Goal: Use online tool/utility: Use online tool/utility

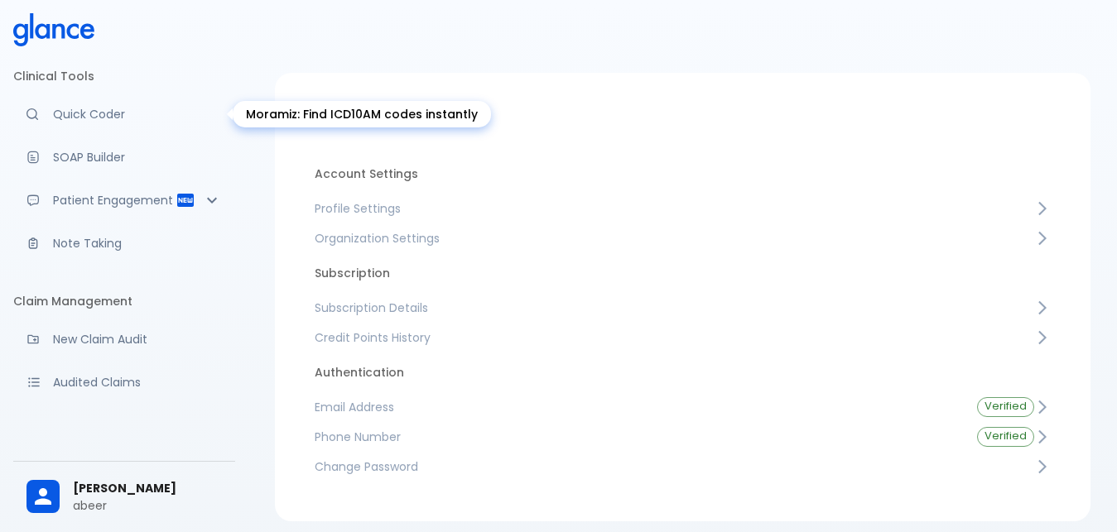
click at [55, 109] on p "Quick Coder" at bounding box center [137, 114] width 169 height 17
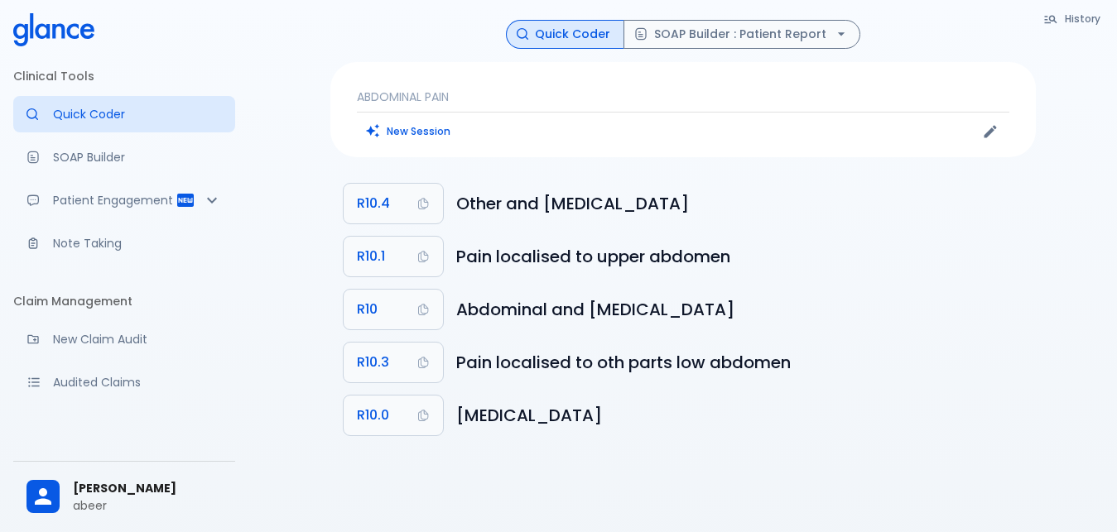
click at [485, 98] on p "ABDOMINAL PAIN" at bounding box center [683, 97] width 652 height 17
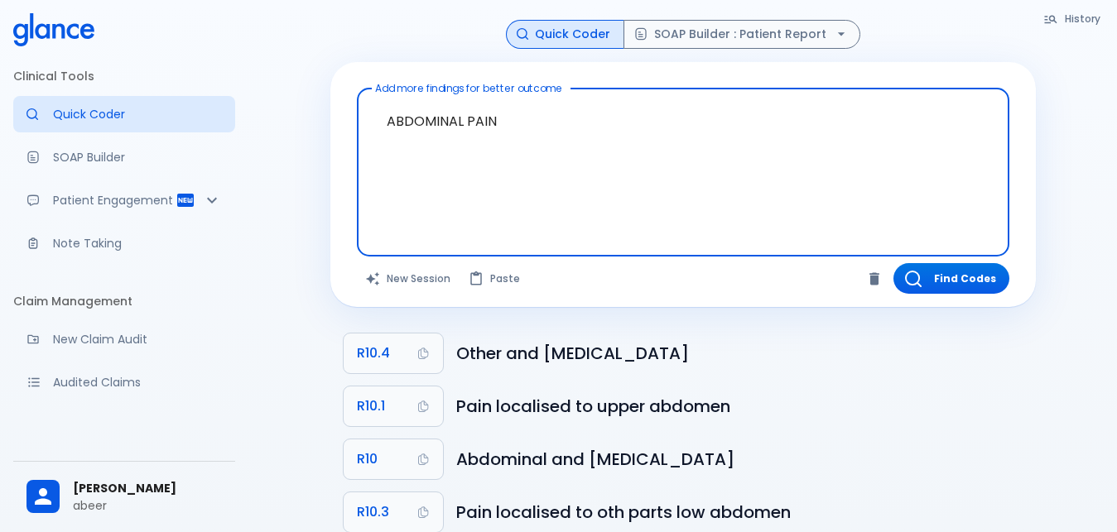
click at [521, 117] on textarea "ABDOMINAL PAIN" at bounding box center [682, 159] width 629 height 128
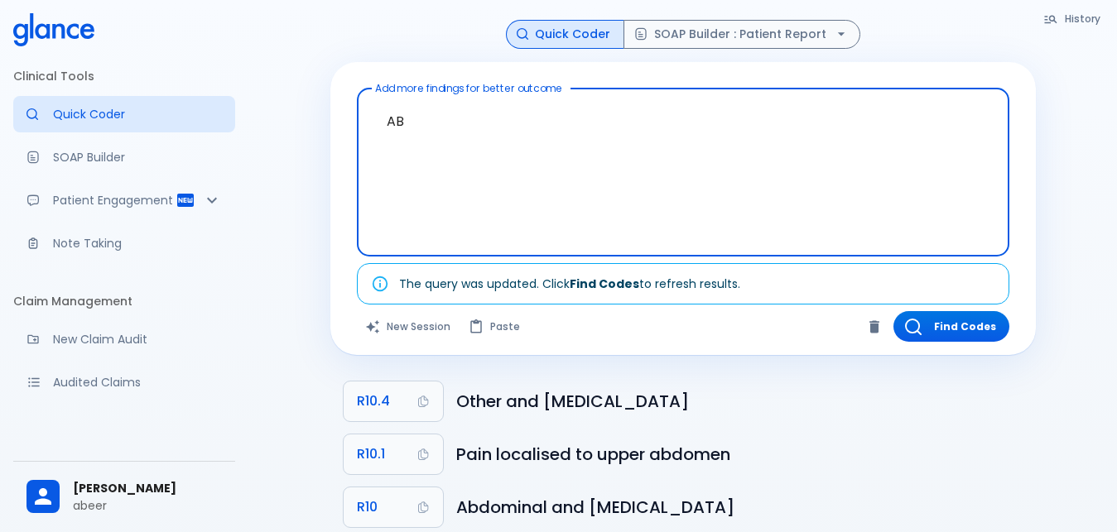
type textarea "A"
